Goal: Task Accomplishment & Management: Use online tool/utility

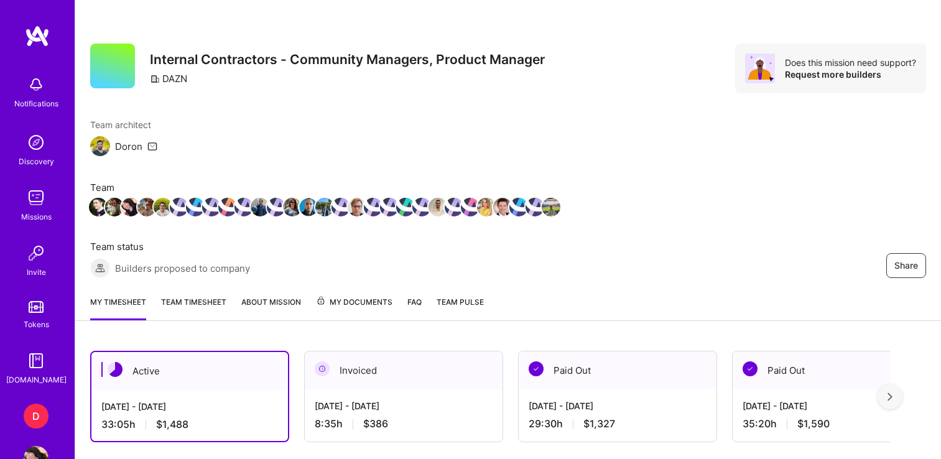
scroll to position [283, 0]
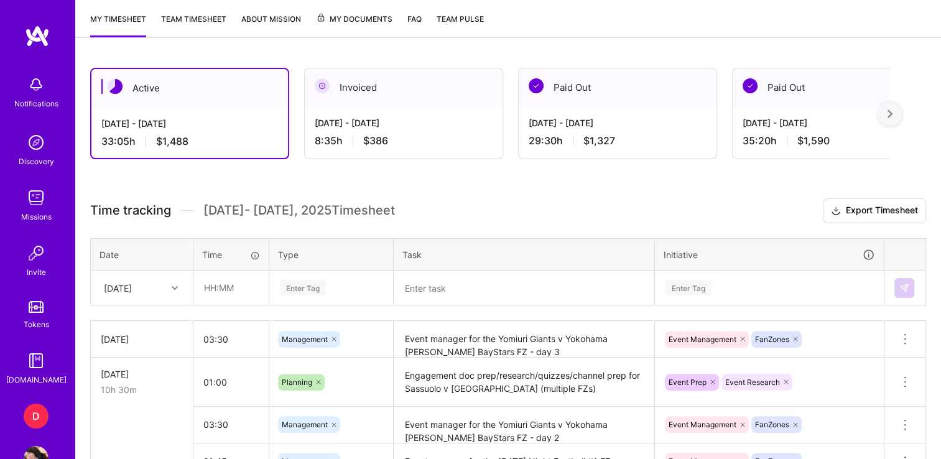
click at [212, 285] on input "text" at bounding box center [231, 287] width 74 height 33
type input "01:00"
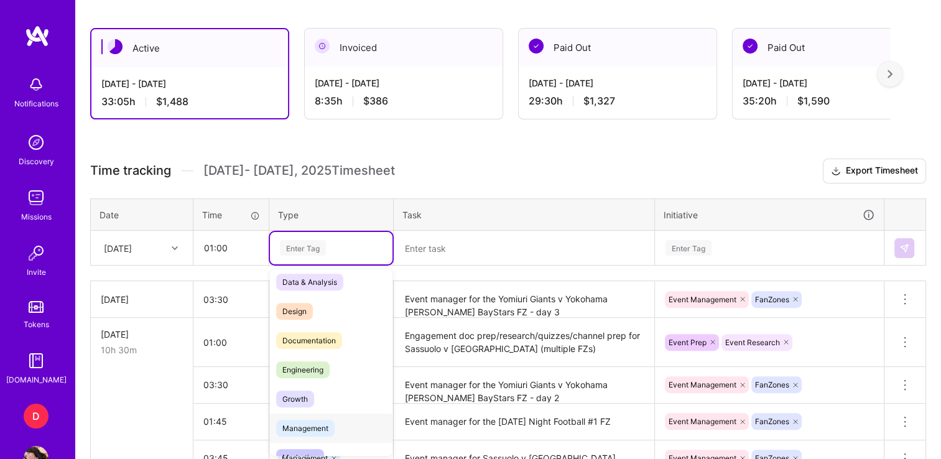
scroll to position [0, 0]
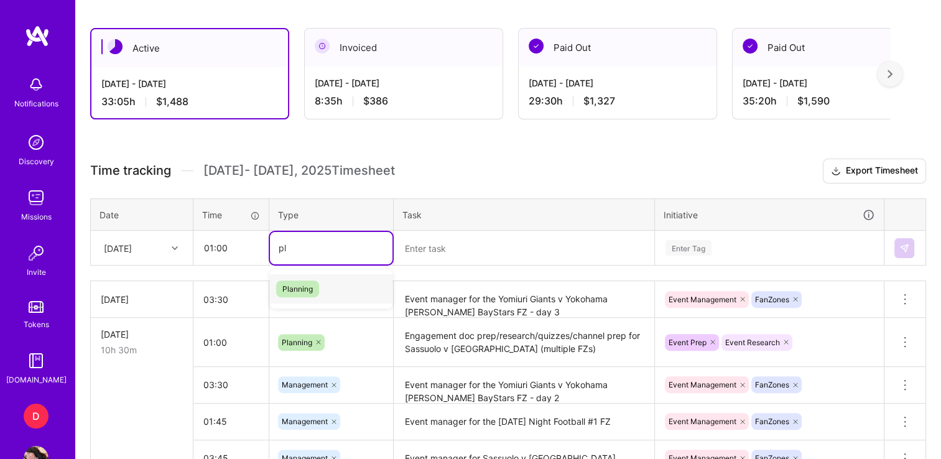
type input "pla"
click at [305, 285] on span "Planning" at bounding box center [297, 289] width 43 height 17
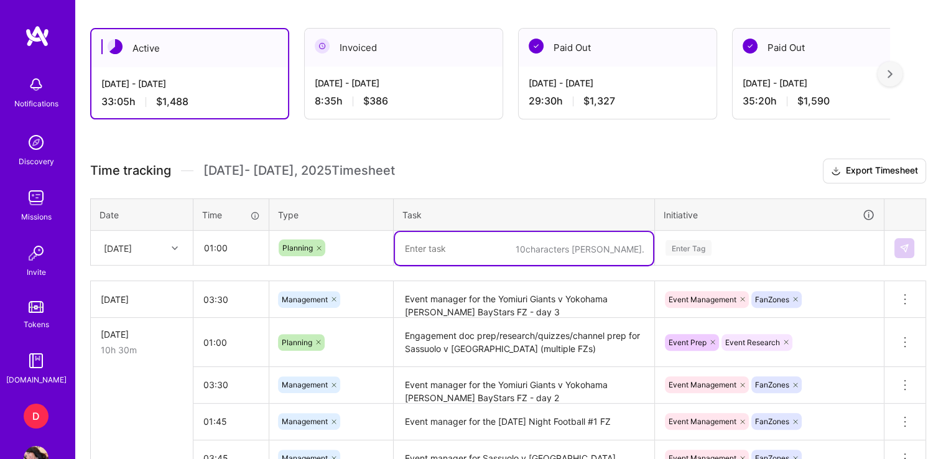
click at [479, 241] on textarea at bounding box center [524, 248] width 258 height 33
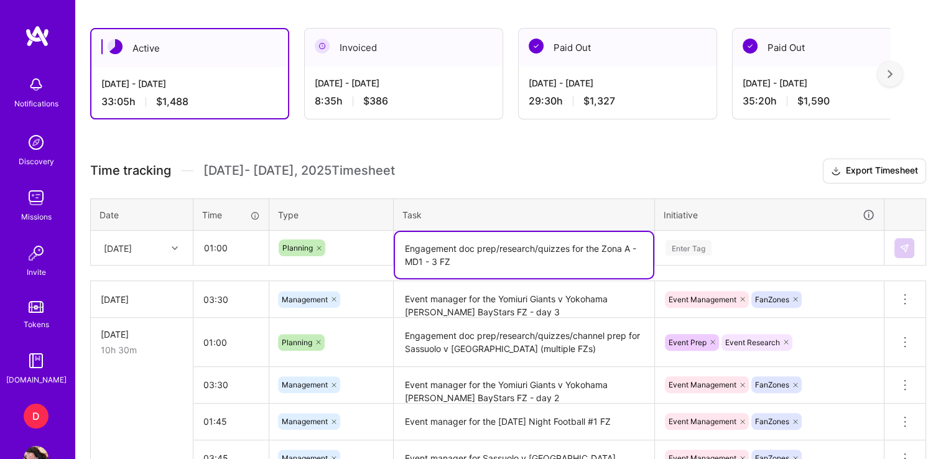
type textarea "Engagement doc prep/research/quizzes for the Zona A - MD1 - 3 FZ"
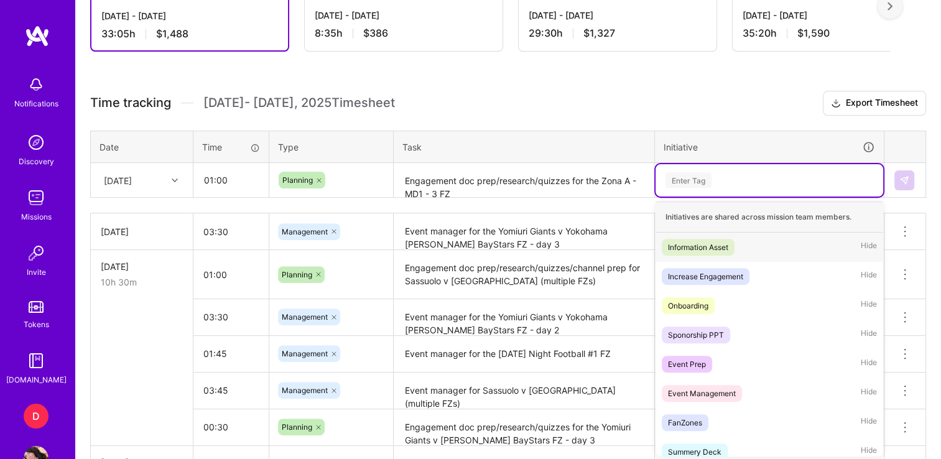
scroll to position [391, 0]
click at [697, 365] on div "Event Prep" at bounding box center [687, 364] width 38 height 13
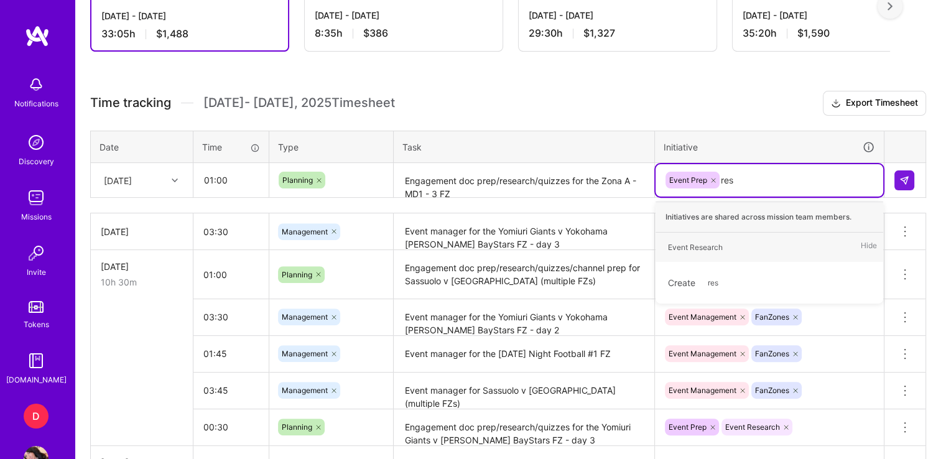
type input "rese"
click at [694, 244] on div "Event Research" at bounding box center [695, 247] width 55 height 13
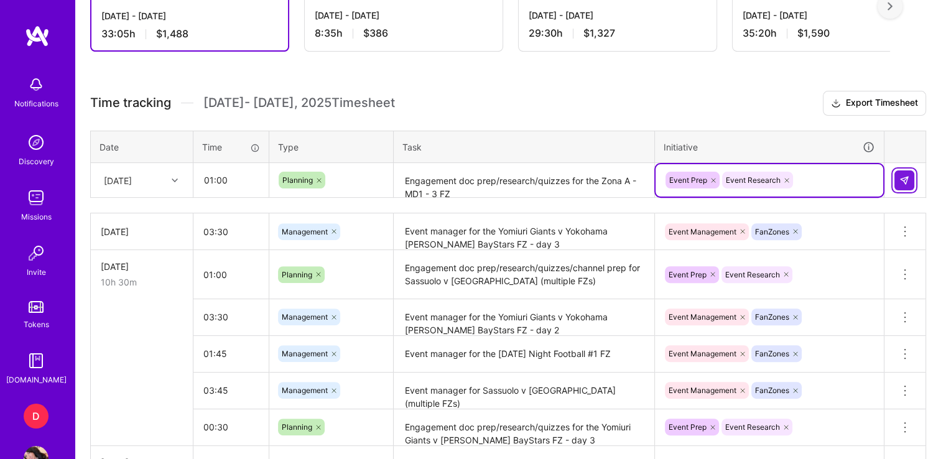
click at [912, 172] on button at bounding box center [905, 180] width 20 height 20
